Goal: Transaction & Acquisition: Purchase product/service

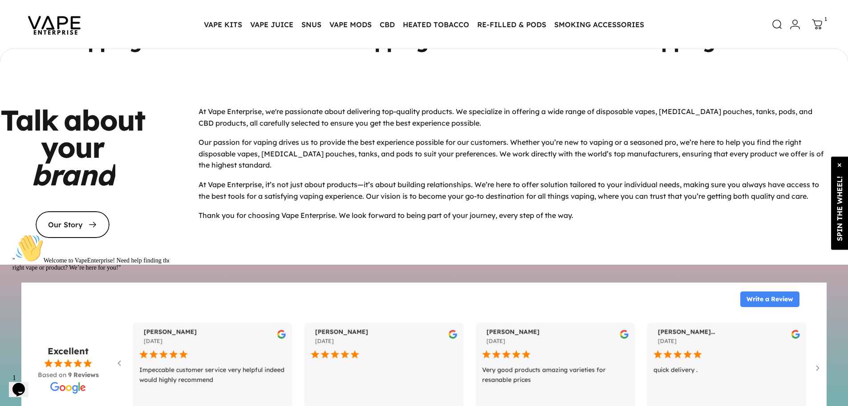
scroll to position [3827, 0]
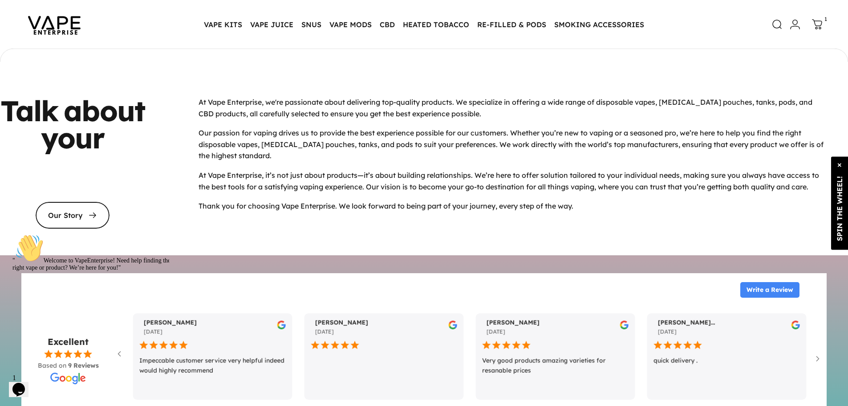
click at [840, 193] on div "SPIN THE WHEEL!" at bounding box center [839, 207] width 17 height 65
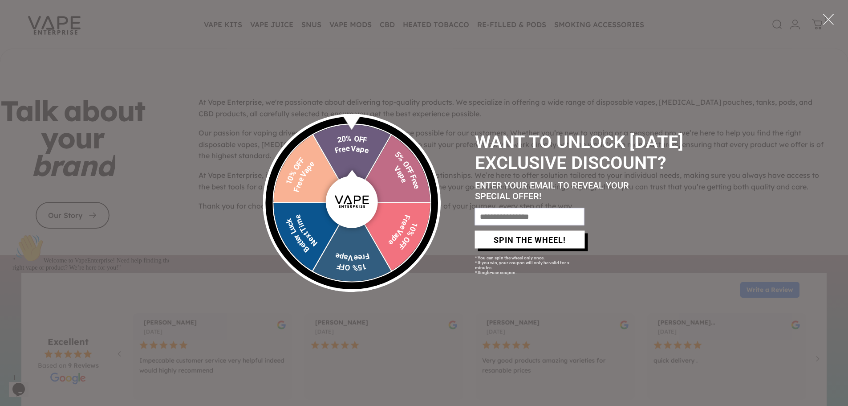
drag, startPoint x: 351, startPoint y: 202, endPoint x: 375, endPoint y: 254, distance: 57.8
click at [375, 254] on div "20% OFF Free Vape 5% OFF Free Vape 10% OFF Free Vape 15% OFF Free Vape Better L…" at bounding box center [352, 203] width 178 height 178
click at [355, 199] on div at bounding box center [352, 202] width 36 height 36
click at [831, 20] on div at bounding box center [829, 19] width 12 height 12
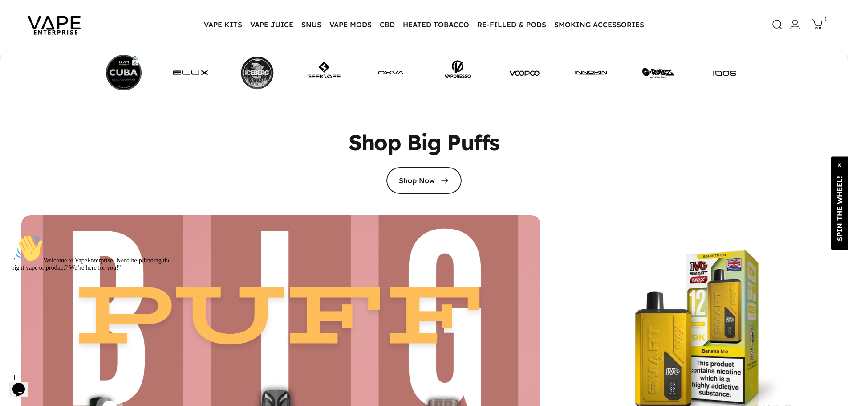
scroll to position [1734, 0]
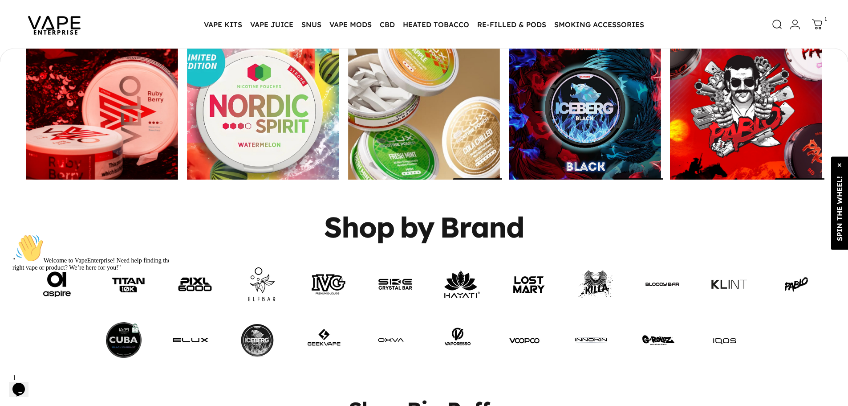
click at [842, 205] on div "SPIN THE WHEEL!" at bounding box center [839, 207] width 17 height 65
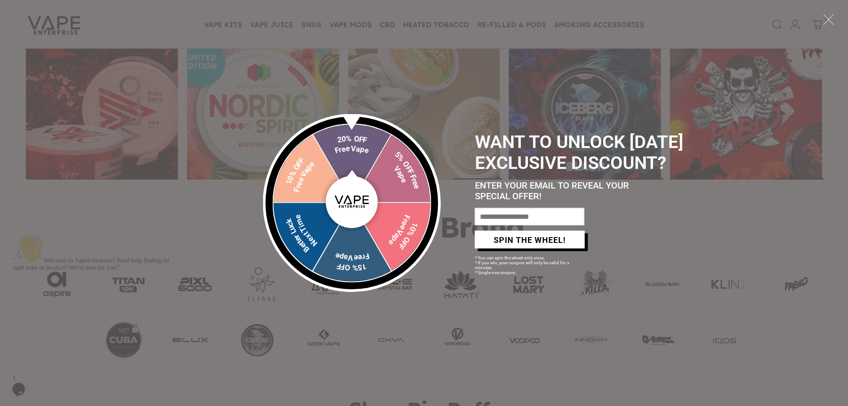
click at [826, 18] on div at bounding box center [829, 19] width 12 height 12
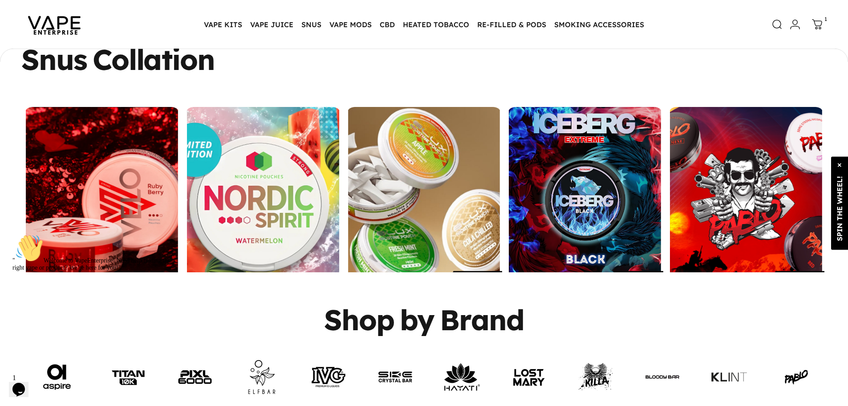
scroll to position [1645, 0]
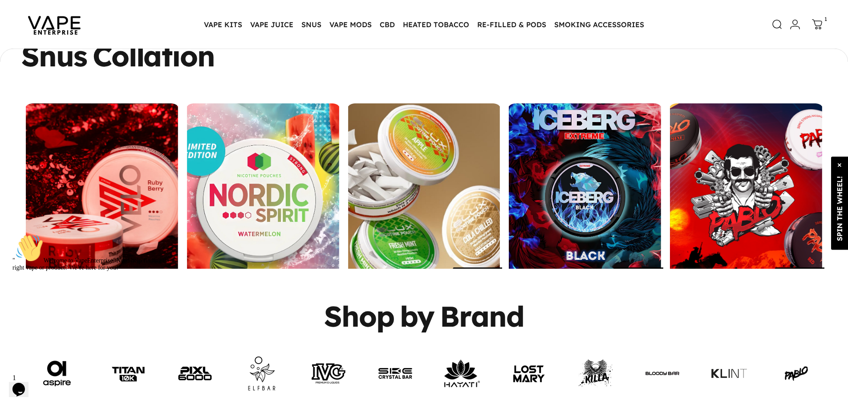
click at [12, 234] on icon "Chat attention grabber" at bounding box center [12, 234] width 0 height 0
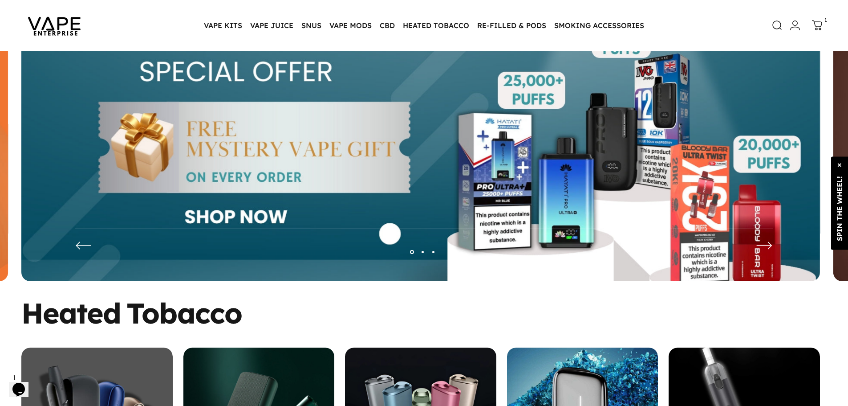
scroll to position [0, 0]
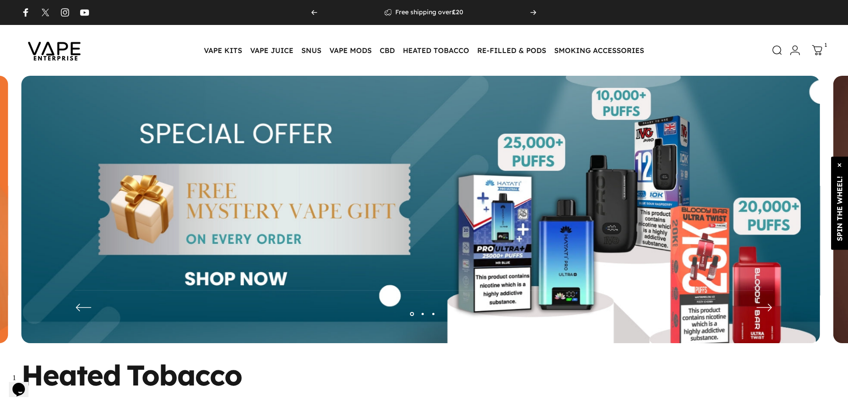
click at [41, 291] on img at bounding box center [420, 216] width 799 height 280
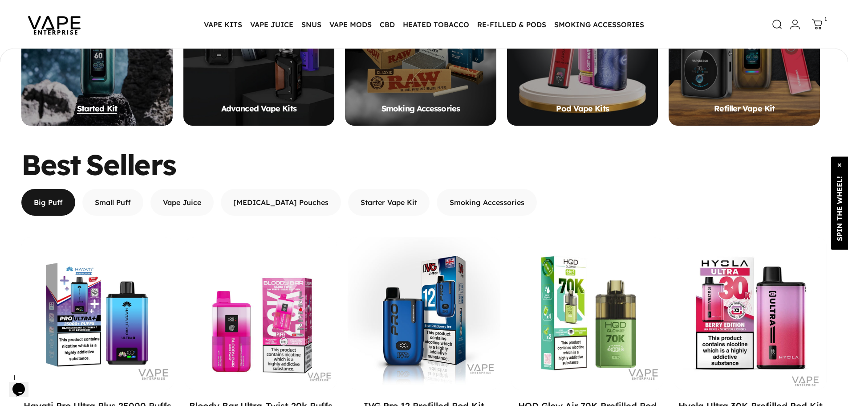
scroll to position [666, 0]
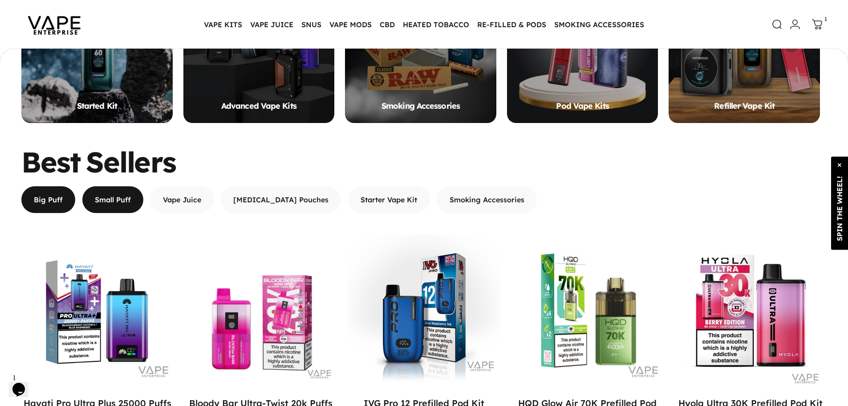
click at [110, 204] on span "button" at bounding box center [113, 199] width 92 height 53
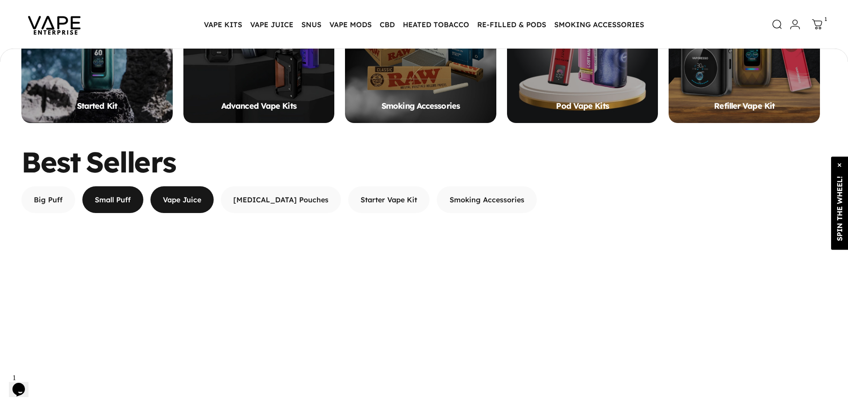
click at [196, 204] on span "button" at bounding box center [182, 199] width 95 height 53
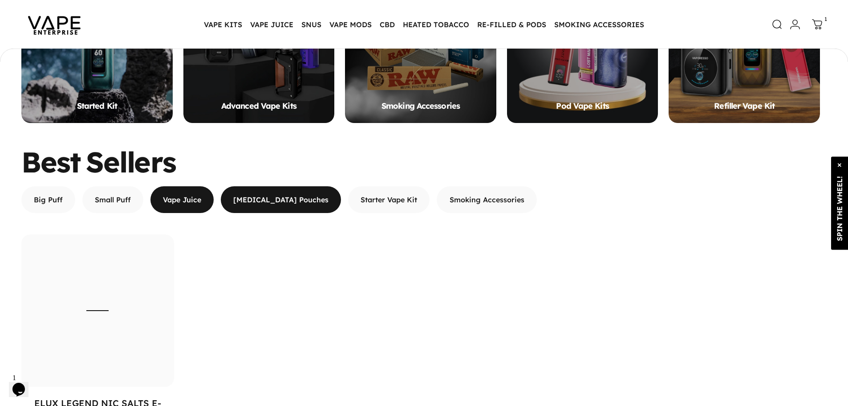
click at [249, 207] on span "button" at bounding box center [281, 199] width 180 height 53
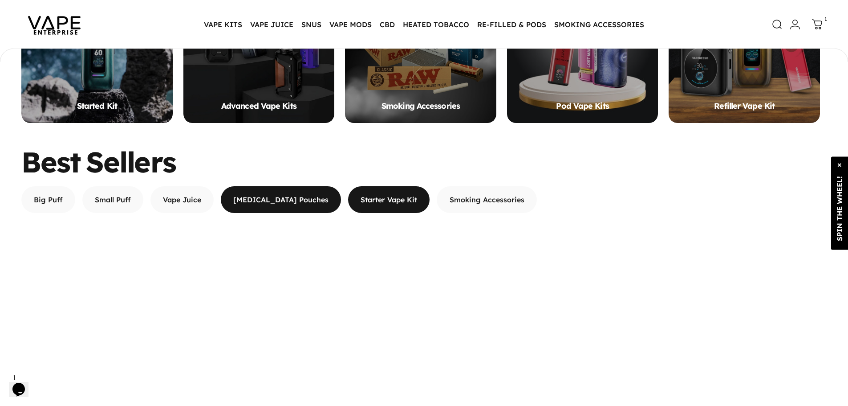
click at [338, 204] on span "button" at bounding box center [389, 199] width 122 height 53
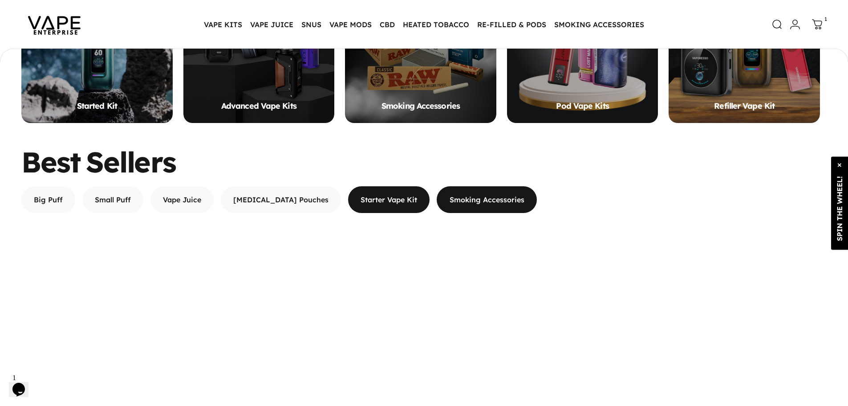
click at [442, 212] on span "button" at bounding box center [487, 199] width 150 height 53
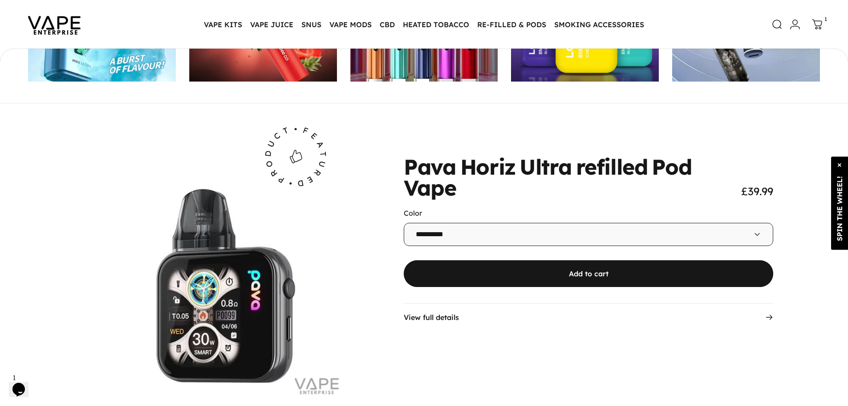
scroll to position [2809, 0]
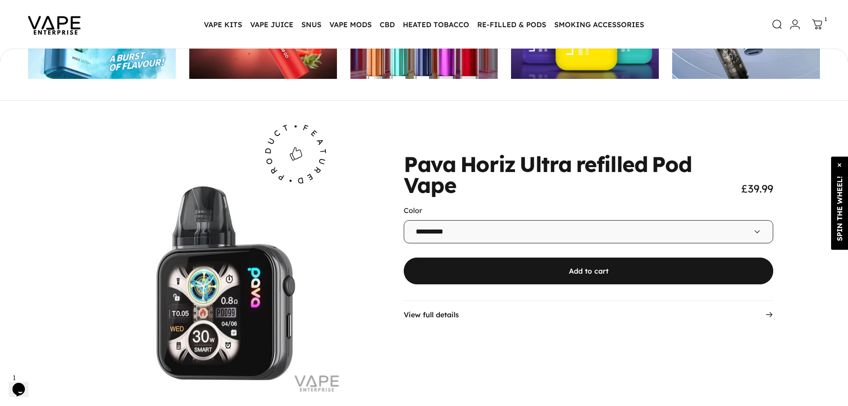
click at [546, 224] on select "**********" at bounding box center [589, 231] width 370 height 23
select select "**********"
click at [404, 222] on select "**********" at bounding box center [589, 231] width 370 height 23
